Goal: Information Seeking & Learning: Learn about a topic

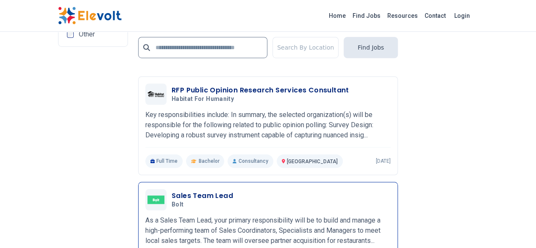
scroll to position [1907, 0]
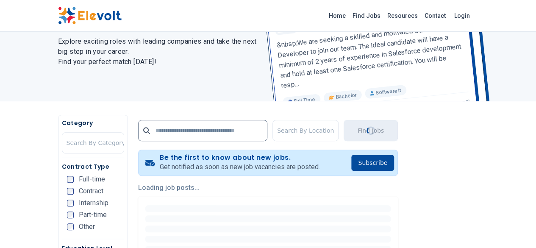
scroll to position [127, 0]
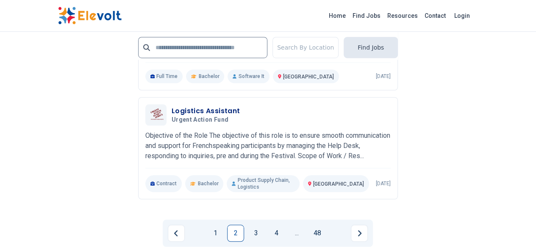
scroll to position [1907, 0]
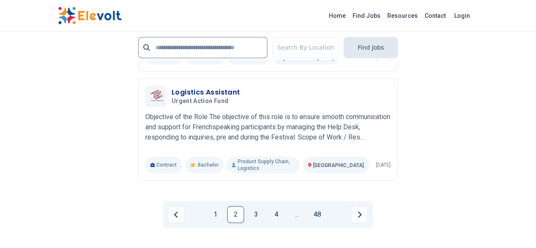
drag, startPoint x: 257, startPoint y: 198, endPoint x: 255, endPoint y: 192, distance: 6.2
click at [257, 206] on link "3" at bounding box center [256, 214] width 17 height 17
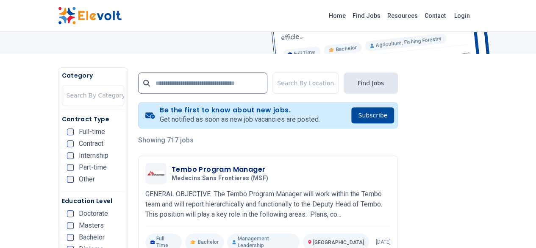
scroll to position [127, 0]
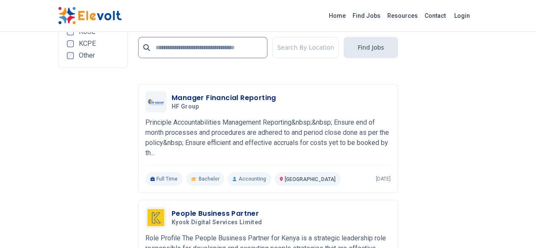
scroll to position [1950, 0]
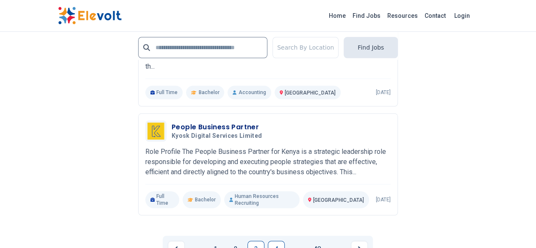
click at [280, 241] on link "4" at bounding box center [276, 249] width 17 height 17
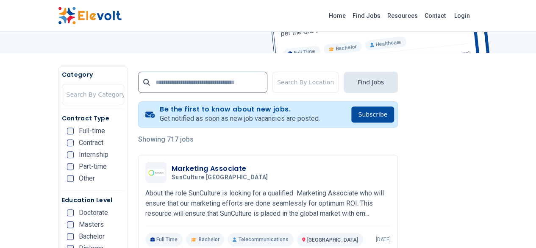
scroll to position [174, 0]
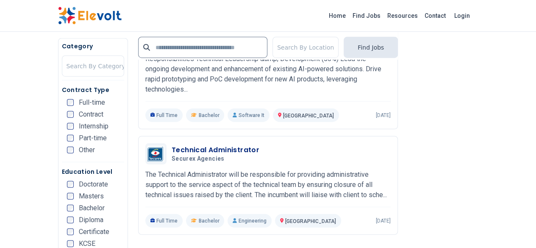
scroll to position [1060, 0]
